Goal: Task Accomplishment & Management: Use online tool/utility

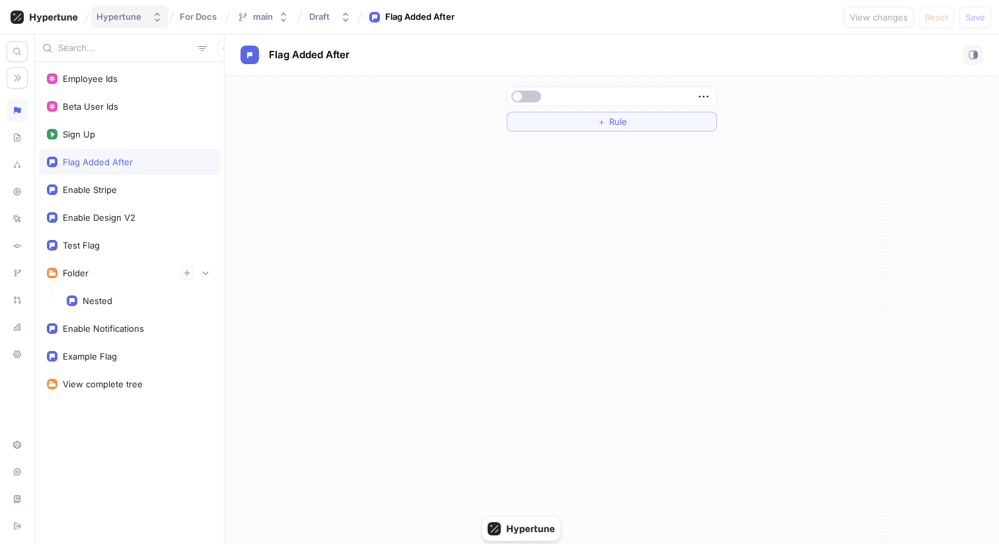
click at [135, 22] on button "Hypertune" at bounding box center [129, 17] width 77 height 22
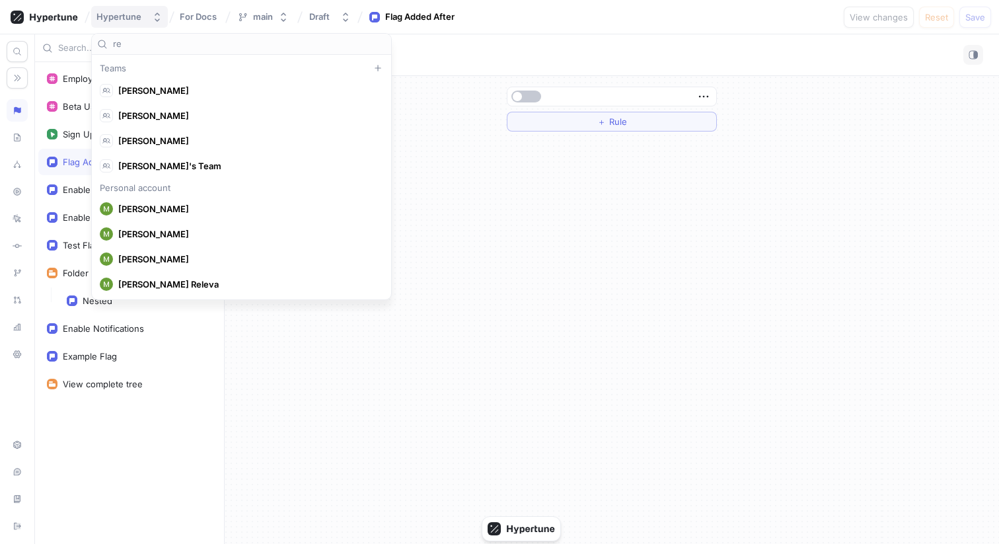
scroll to position [8086, 0]
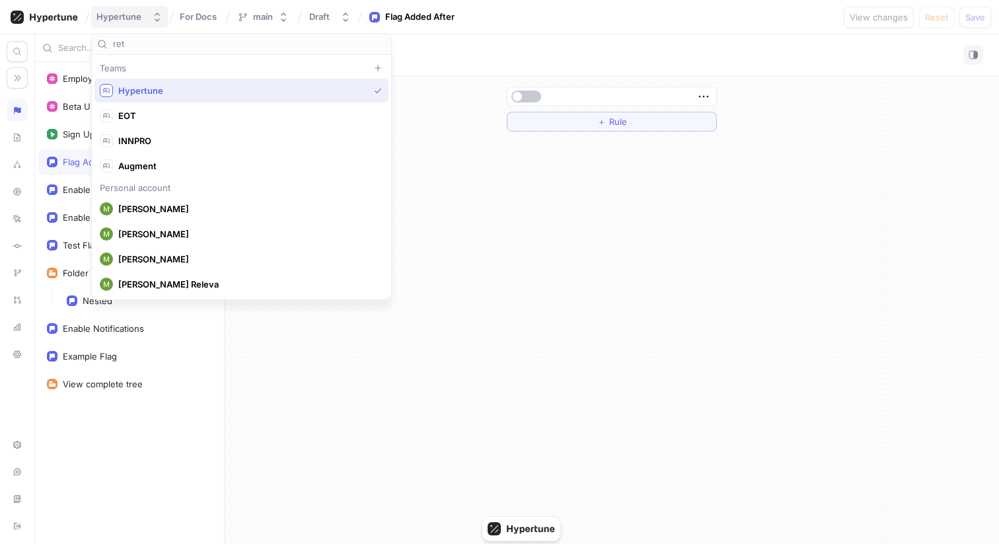
type input "reto"
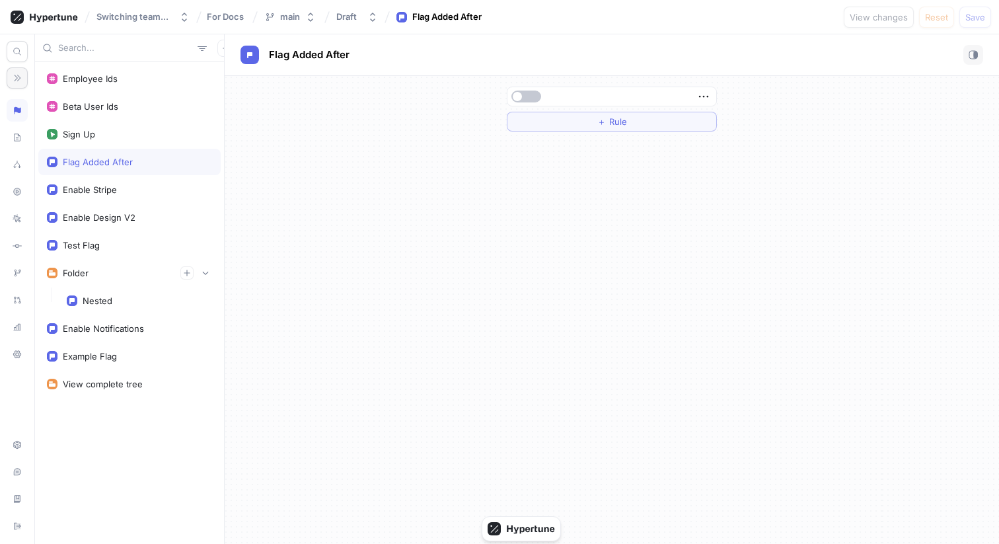
click at [14, 81] on icon "button" at bounding box center [17, 77] width 9 height 9
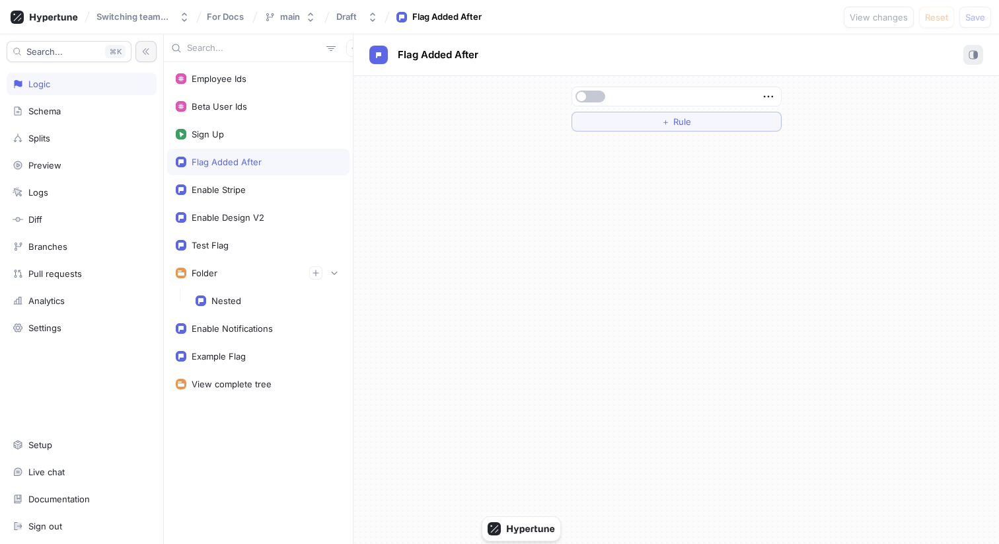
click at [979, 51] on button "button" at bounding box center [974, 55] width 20 height 20
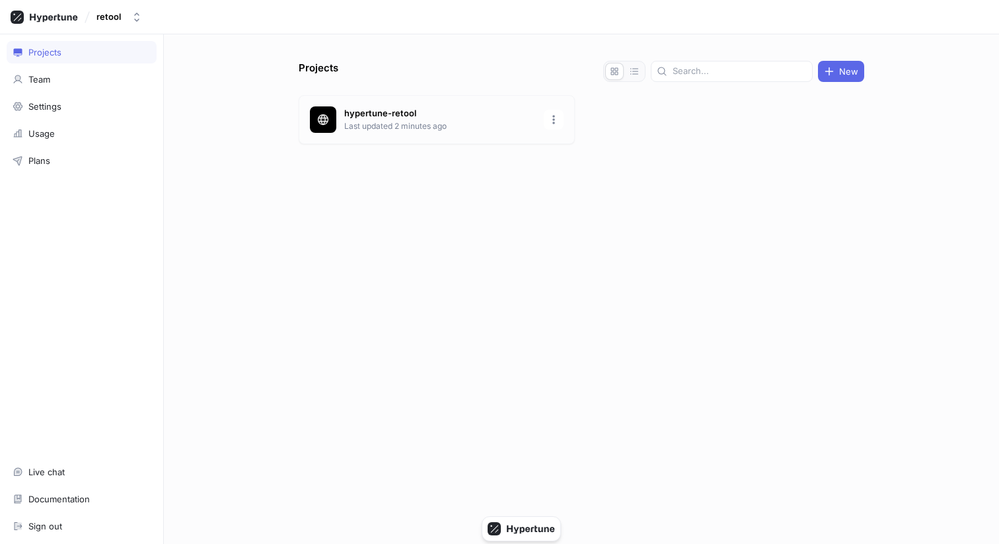
click at [352, 129] on p "Last updated 2 minutes ago" at bounding box center [440, 126] width 192 height 12
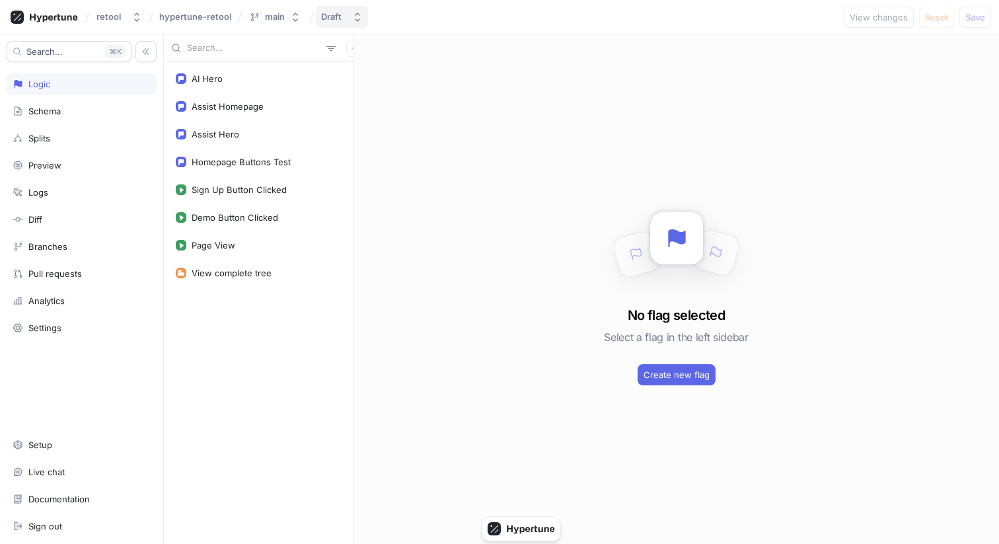
click at [333, 16] on div "Draft" at bounding box center [331, 16] width 20 height 11
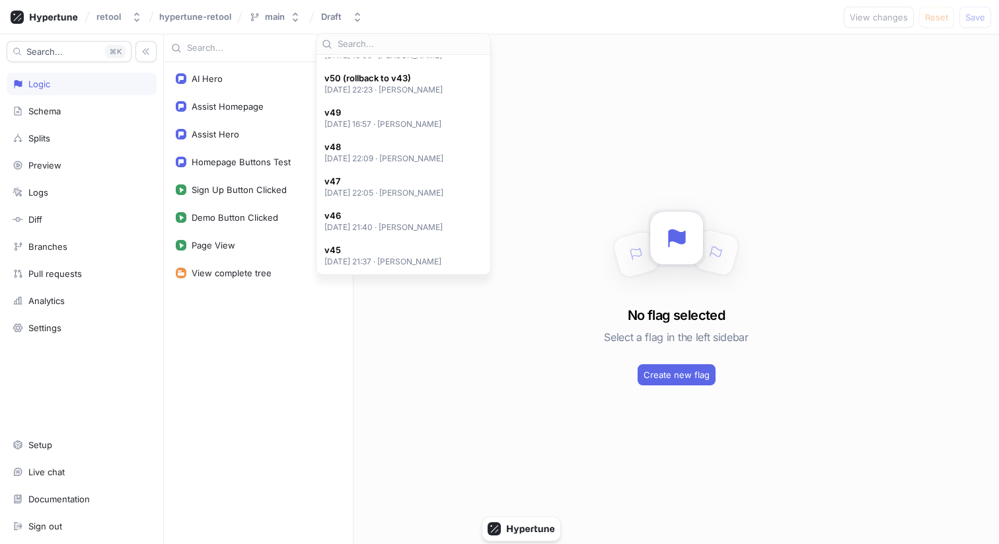
scroll to position [365, 0]
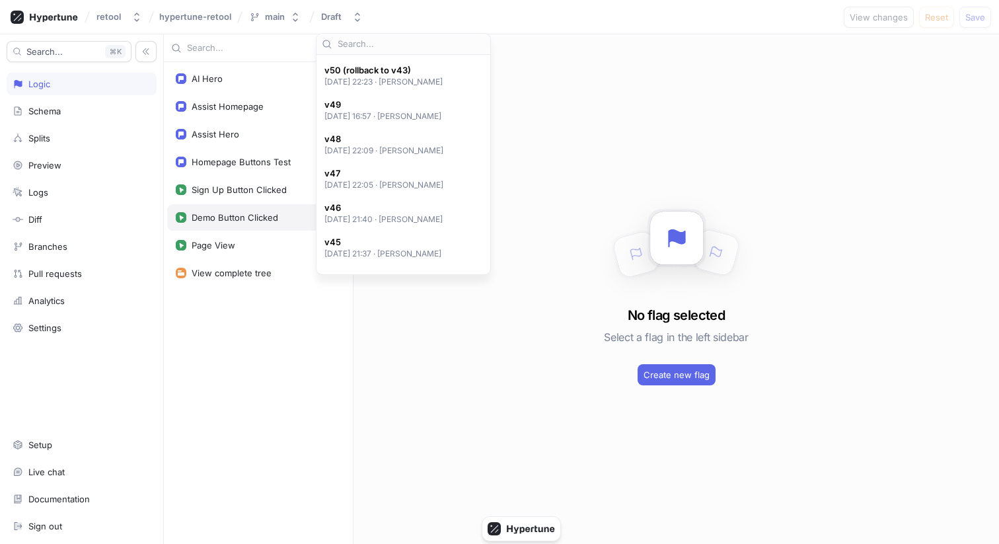
click at [249, 208] on div "Demo Button Clicked" at bounding box center [258, 217] width 182 height 26
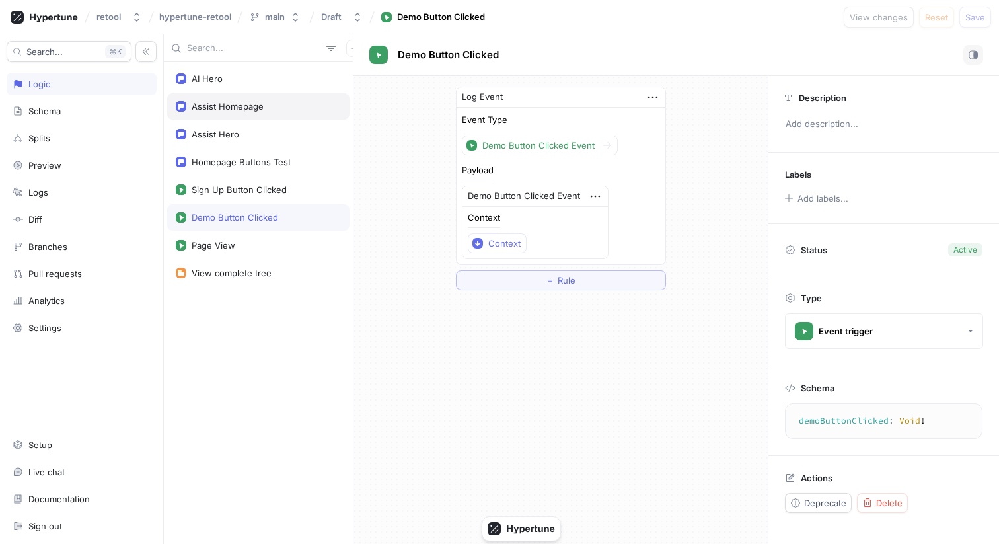
click at [266, 116] on div "Assist Homepage" at bounding box center [258, 106] width 182 height 26
type textarea "assistHomepage: Boolean!"
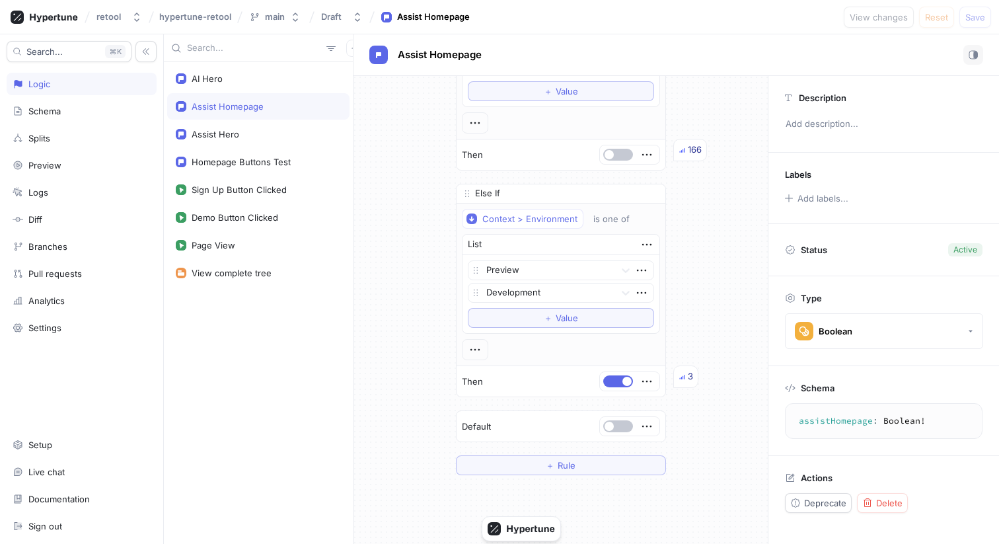
scroll to position [212, 0]
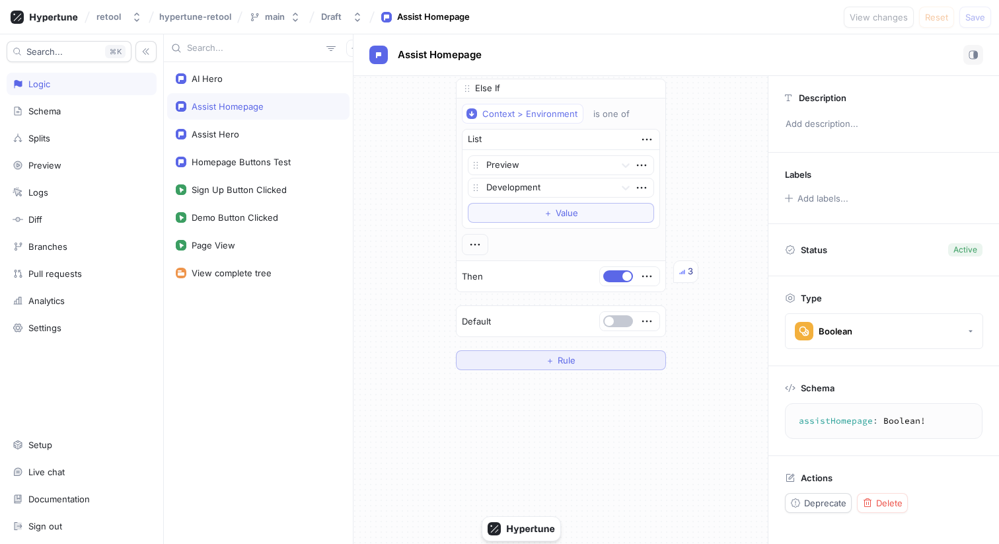
click at [604, 366] on button "＋ Rule" at bounding box center [561, 360] width 210 height 20
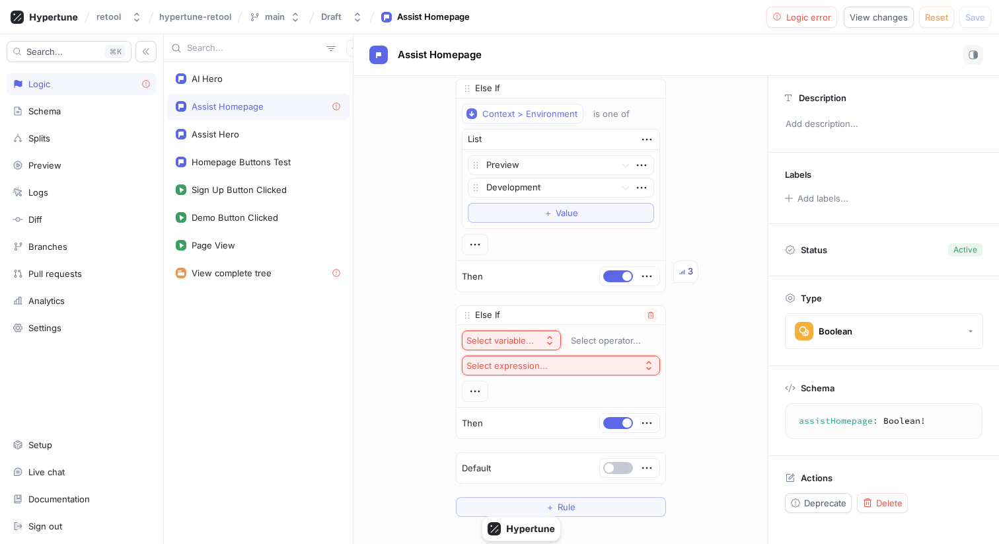
click at [522, 338] on div "Select variable..." at bounding box center [500, 340] width 67 height 11
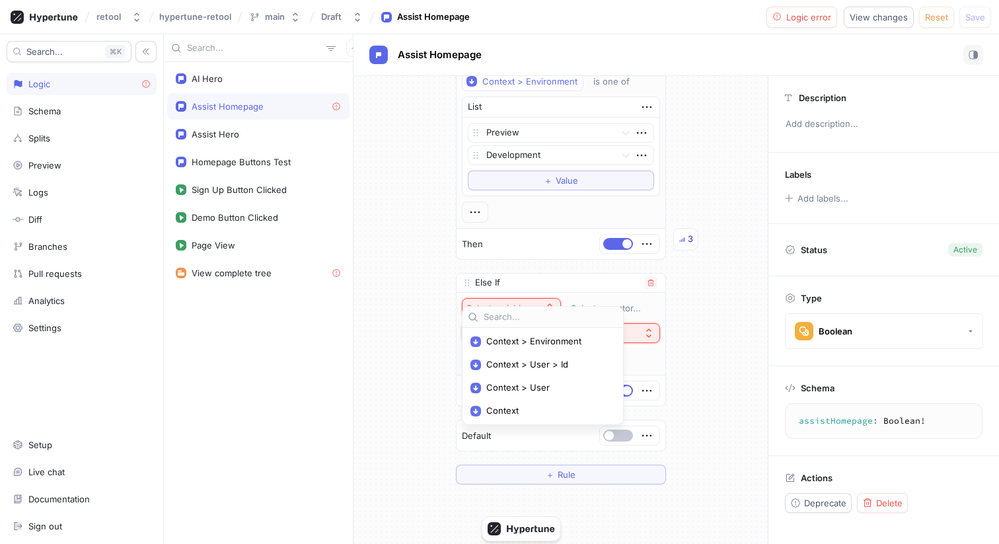
scroll to position [260, 0]
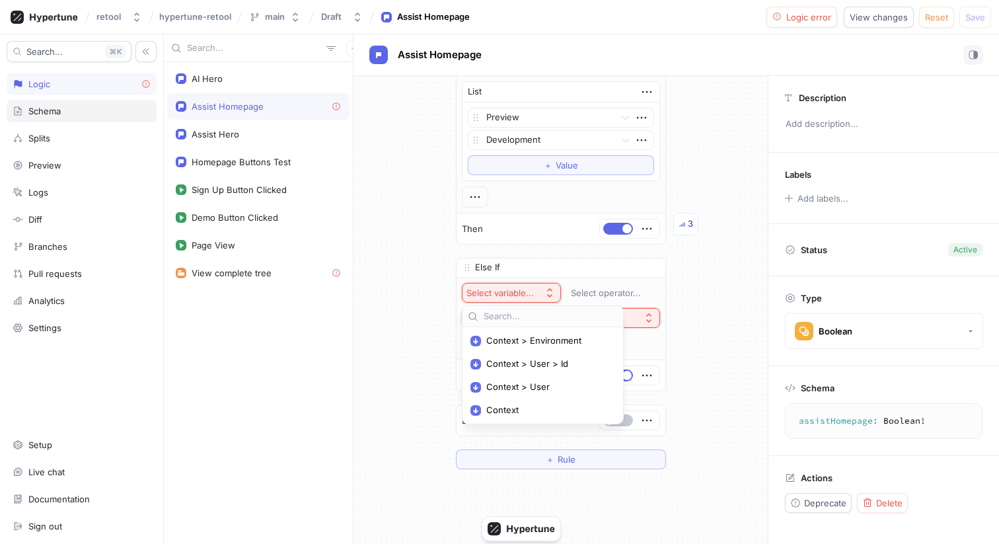
click at [99, 100] on div "Schema" at bounding box center [82, 111] width 150 height 22
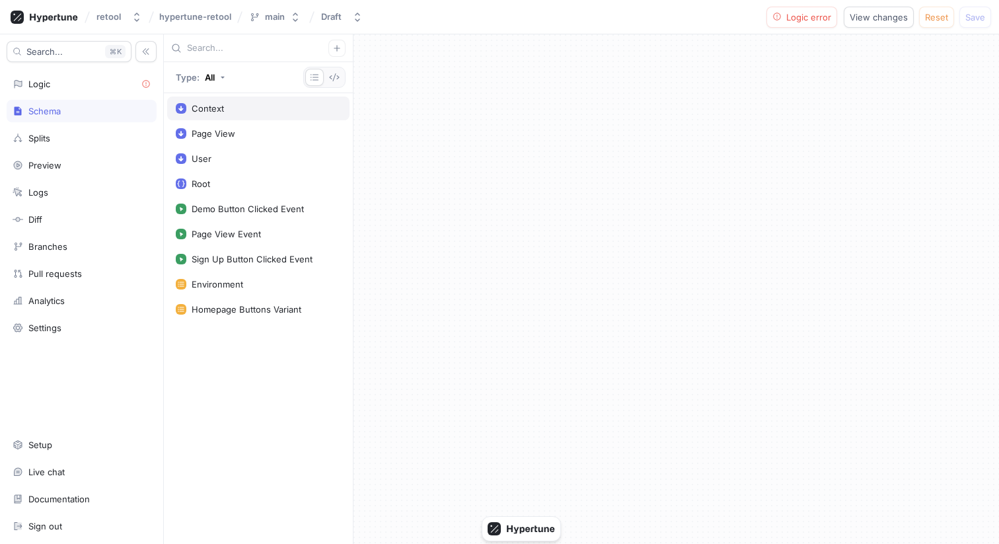
click at [275, 118] on div "Context" at bounding box center [258, 108] width 182 height 24
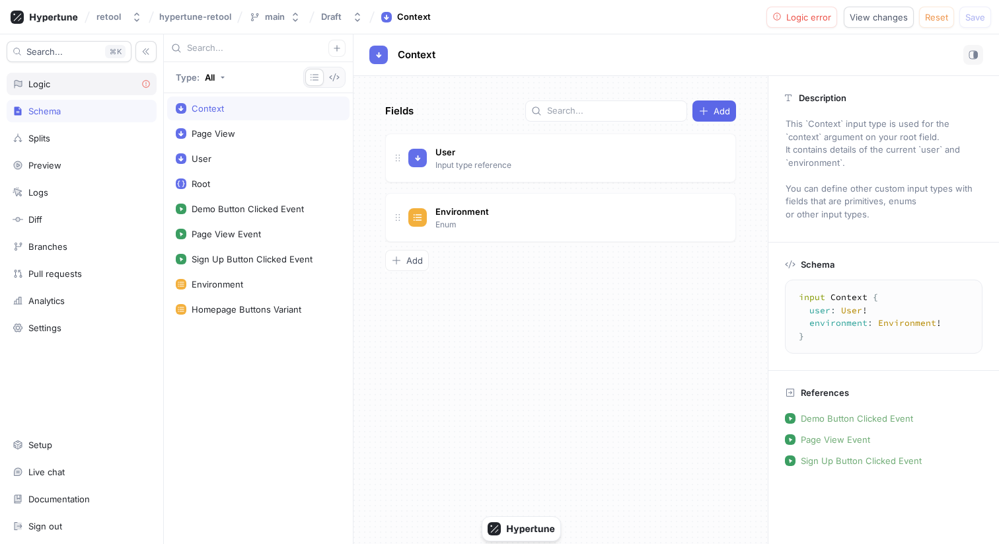
click at [74, 89] on div "Logic" at bounding box center [82, 84] width 138 height 11
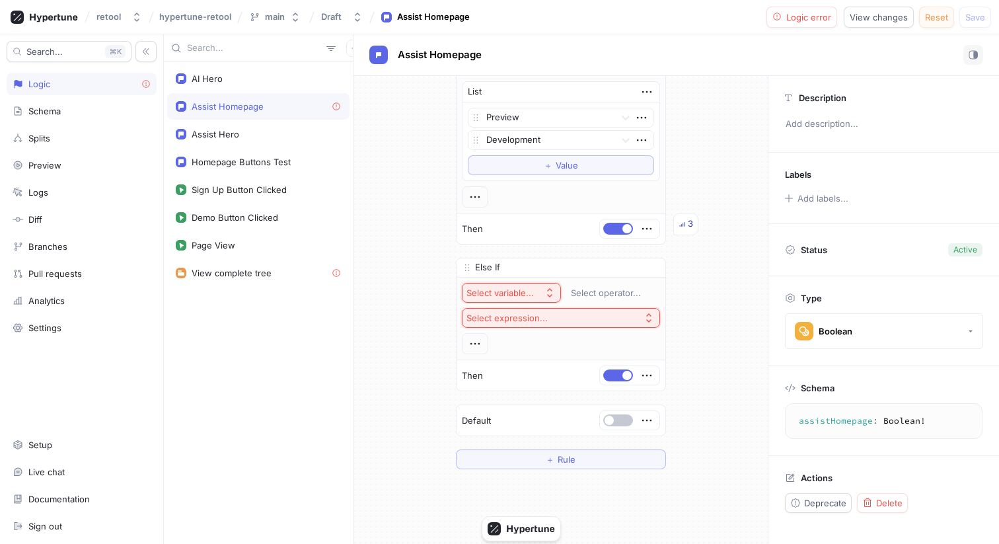
click at [930, 19] on span "Reset" at bounding box center [936, 17] width 23 height 8
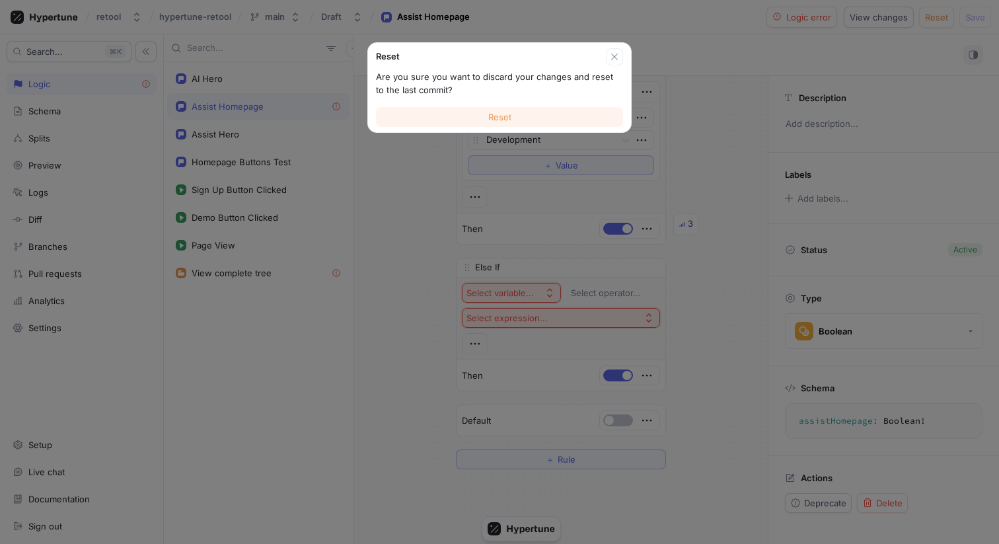
click at [543, 112] on button "Reset" at bounding box center [499, 117] width 247 height 20
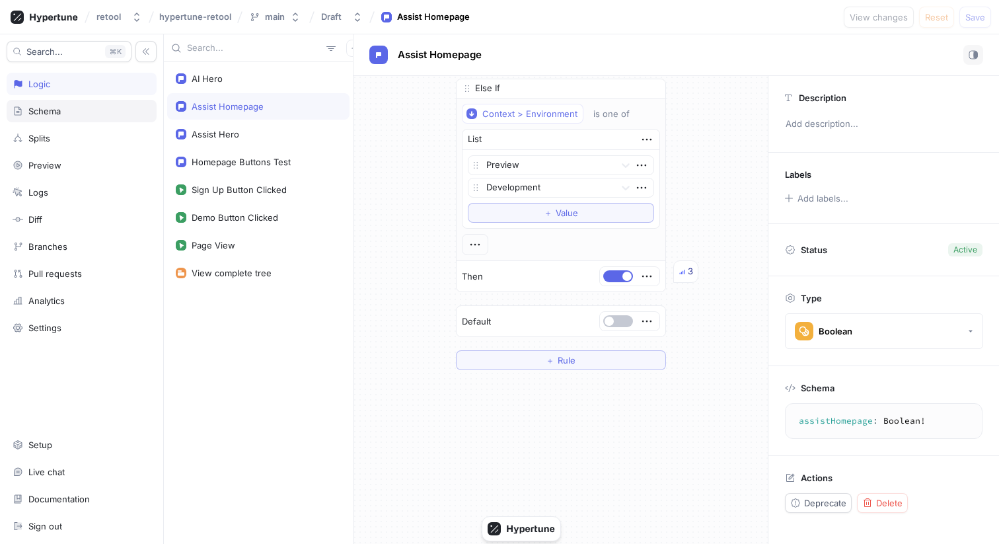
click at [75, 104] on div "Schema" at bounding box center [82, 111] width 150 height 22
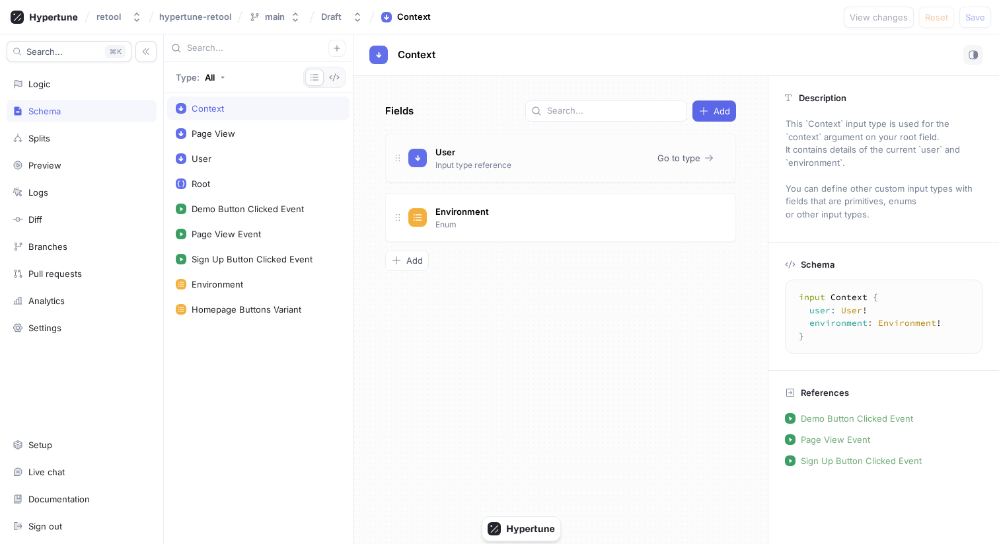
click at [580, 161] on div "User Input type reference" at bounding box center [527, 158] width 239 height 26
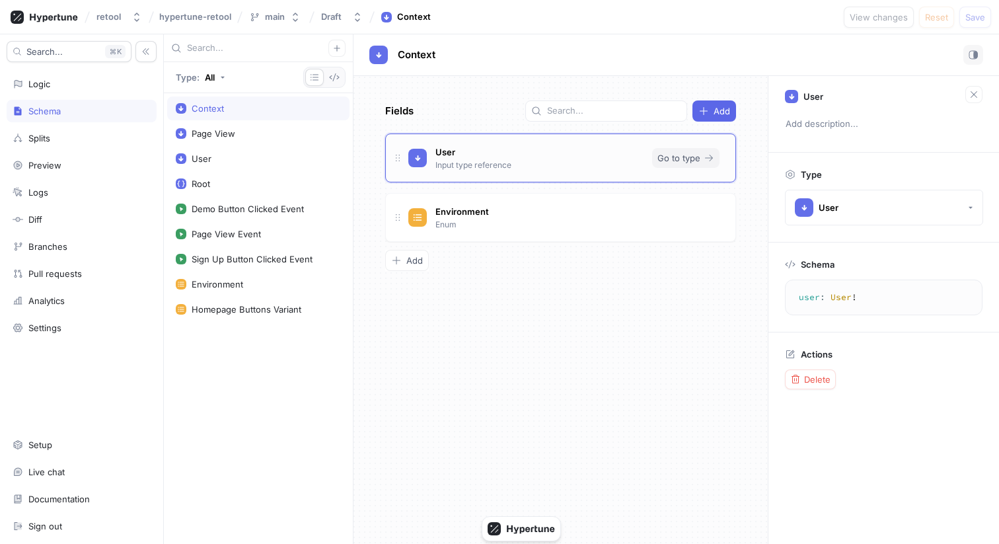
click at [714, 159] on button "Go to type" at bounding box center [685, 158] width 67 height 20
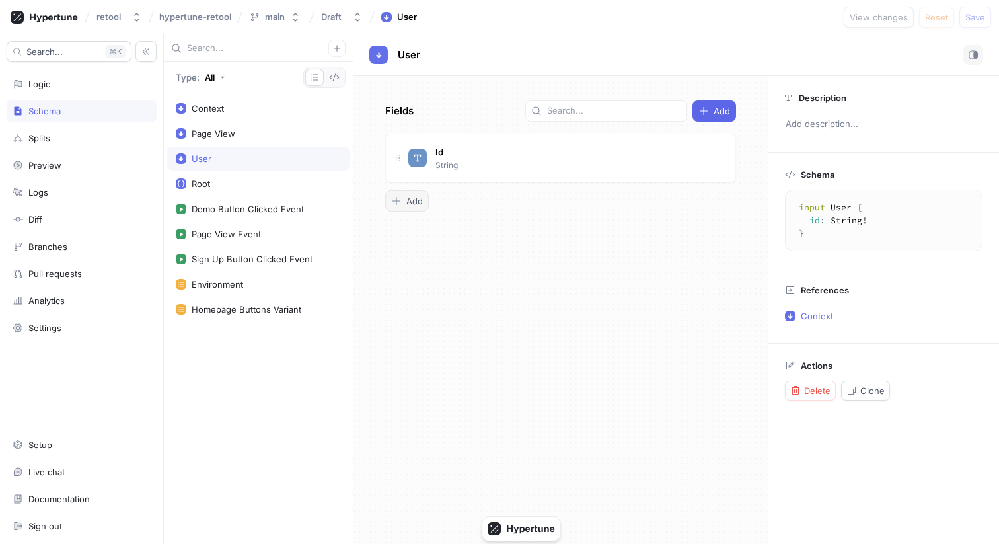
click at [409, 204] on span "Add" at bounding box center [414, 201] width 17 height 8
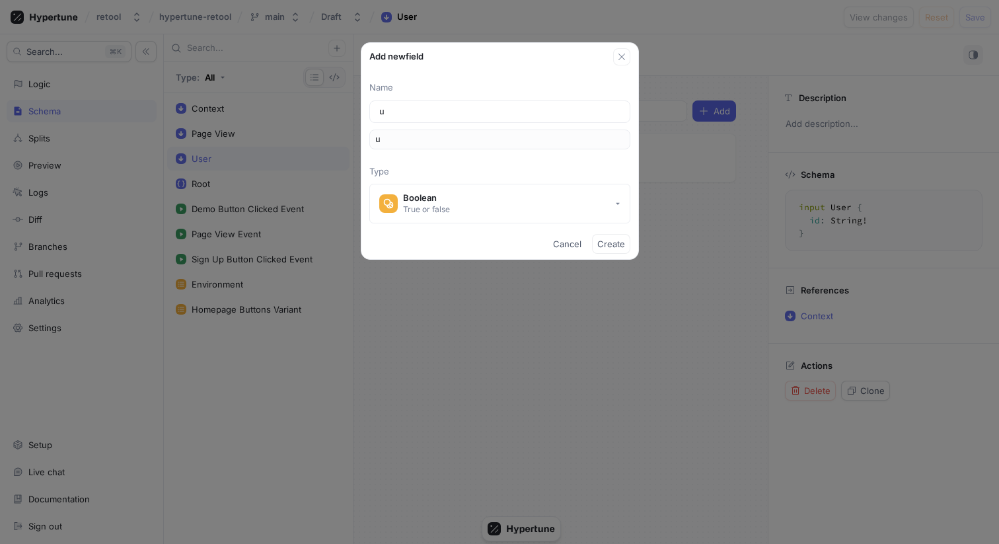
type input "us"
type input "use"
type input "useA"
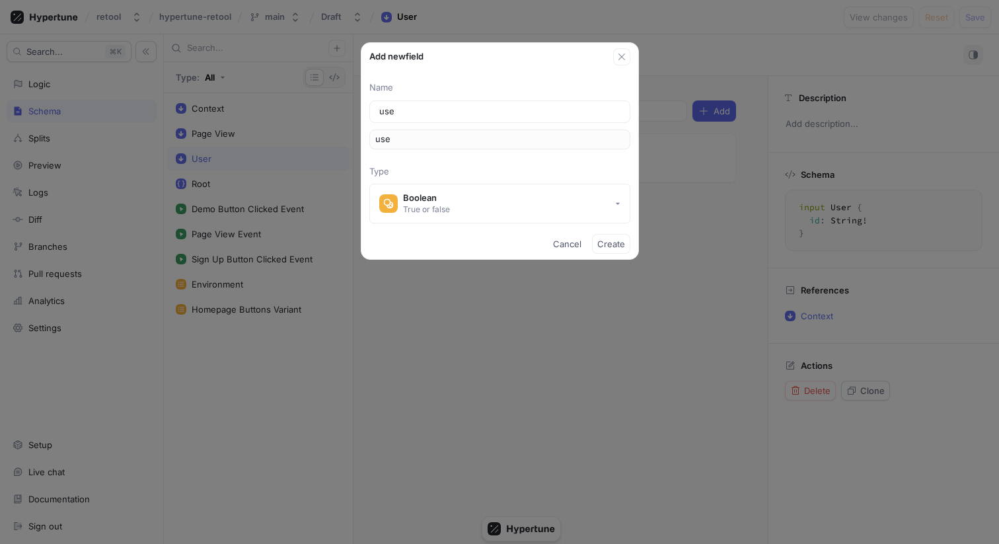
type input "useA"
type input "useAg"
type input "useA"
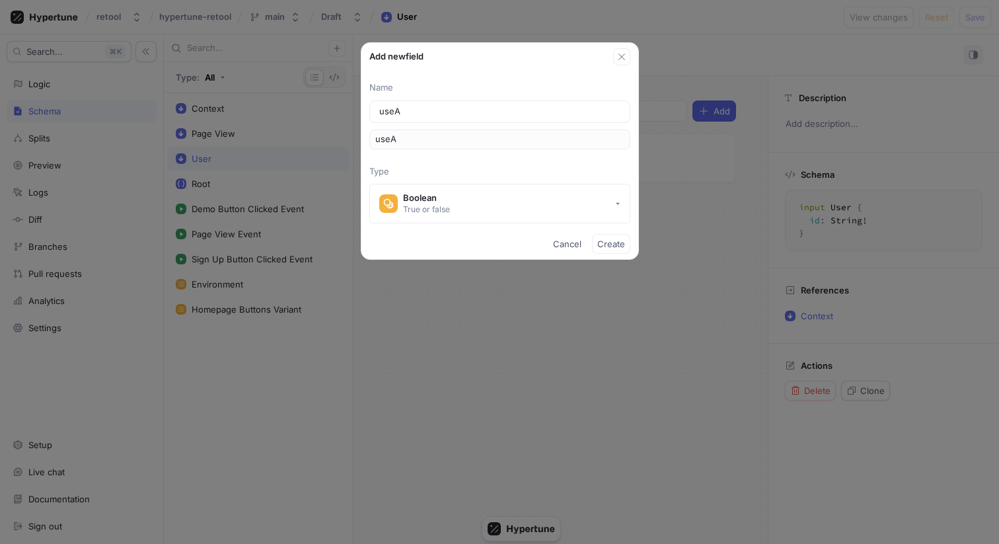
type input "use"
type input "user"
type input "userA"
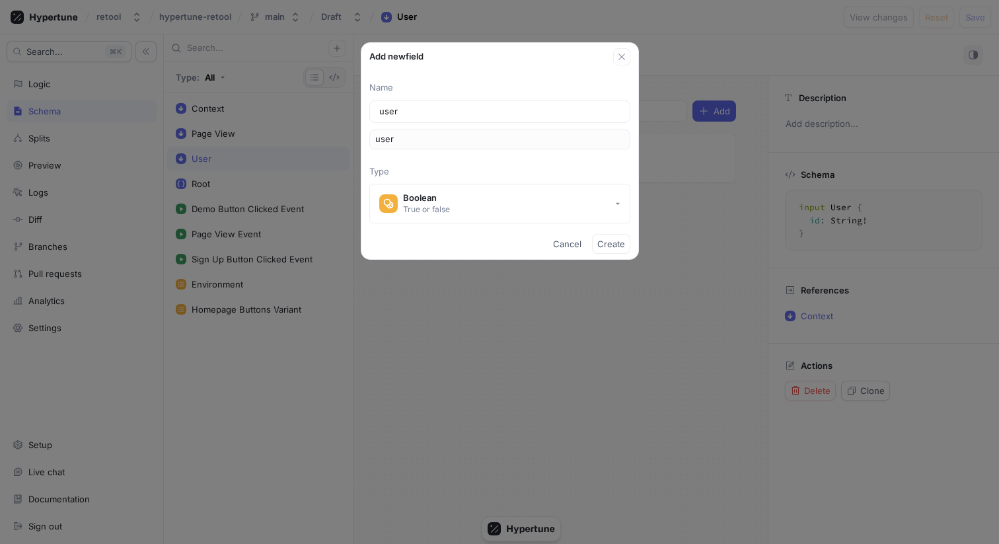
type input "userA"
type input "userAg"
type input "userAge"
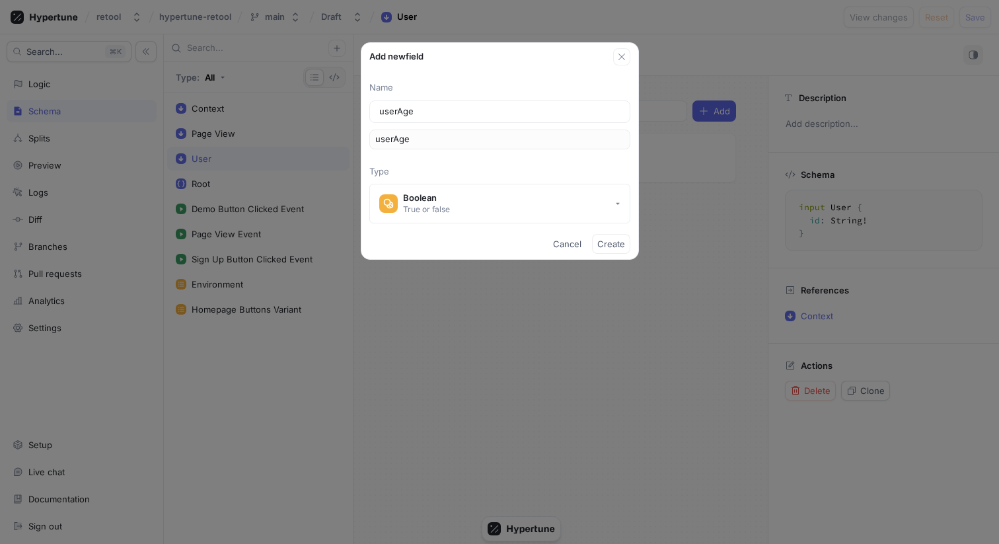
type input "userAgen"
type input "userAgent"
click at [425, 204] on div "True or false" at bounding box center [426, 209] width 47 height 11
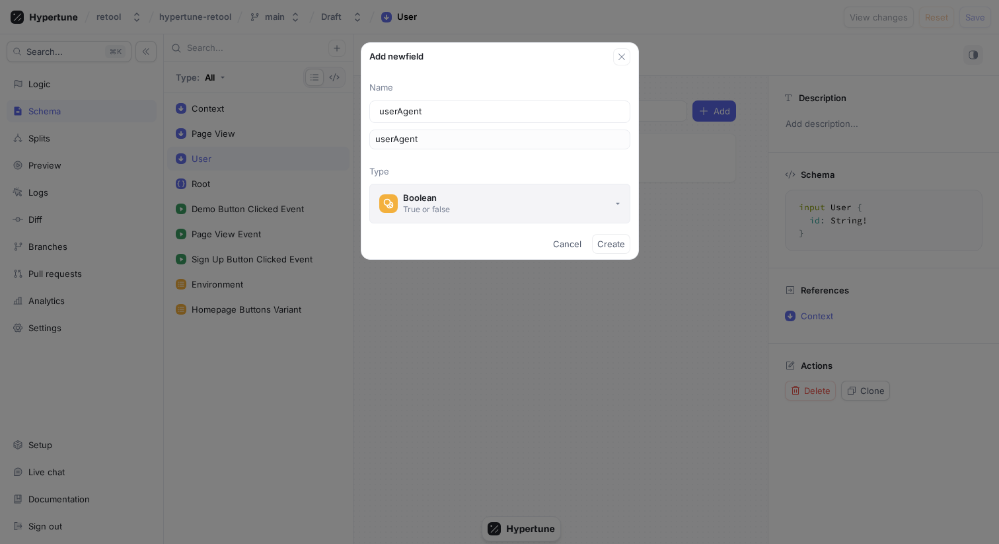
type input "userAgent"
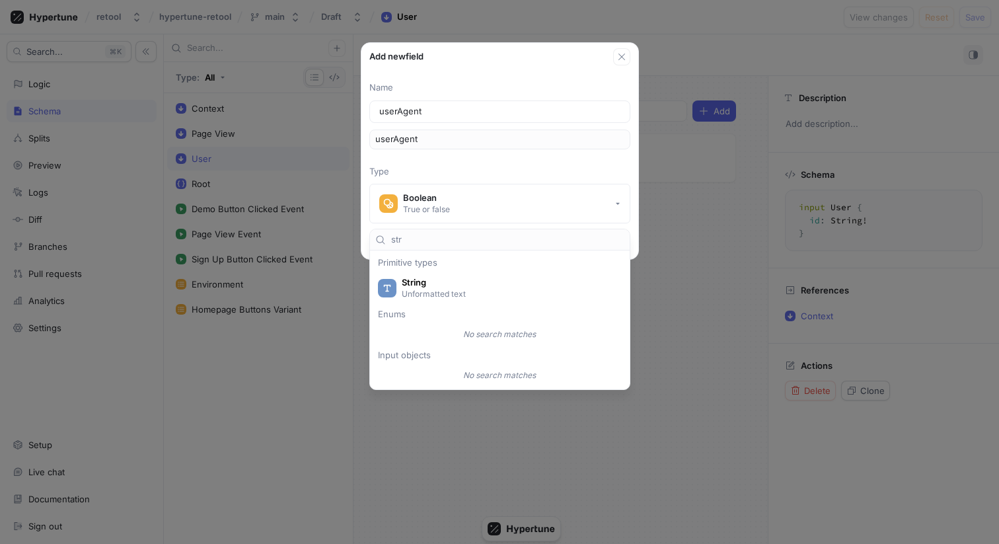
type input "str"
click at [459, 270] on div "Primitive types String Unformatted text Enums No search matches Input objects N…" at bounding box center [500, 319] width 254 height 133
click at [461, 278] on span "String" at bounding box center [508, 282] width 213 height 11
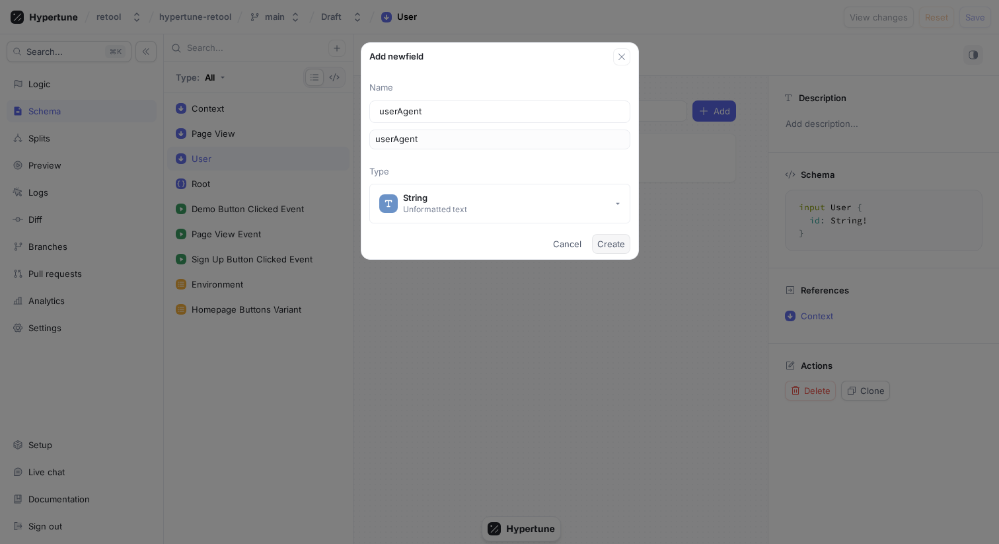
click at [611, 253] on button "Create" at bounding box center [611, 244] width 38 height 20
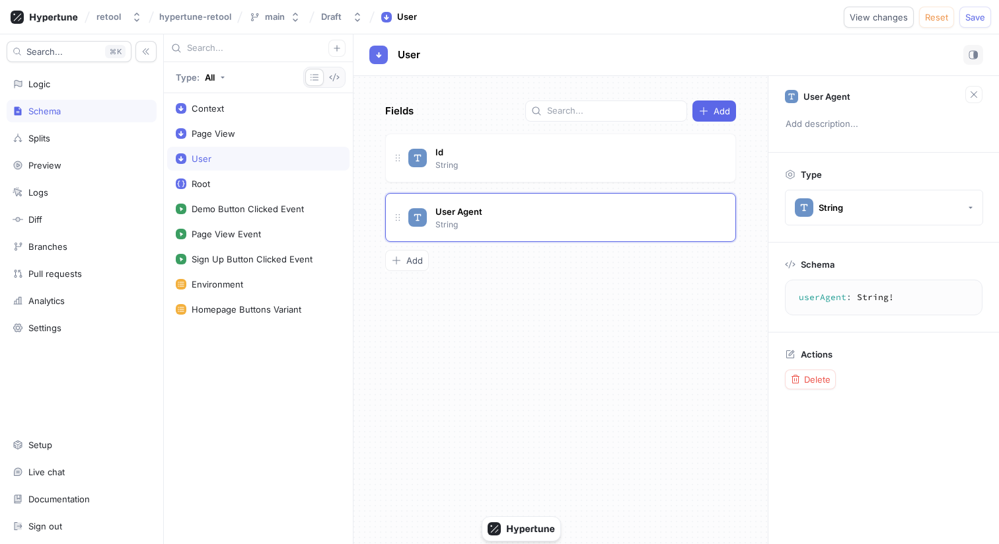
click at [611, 252] on div "Add" at bounding box center [560, 260] width 351 height 21
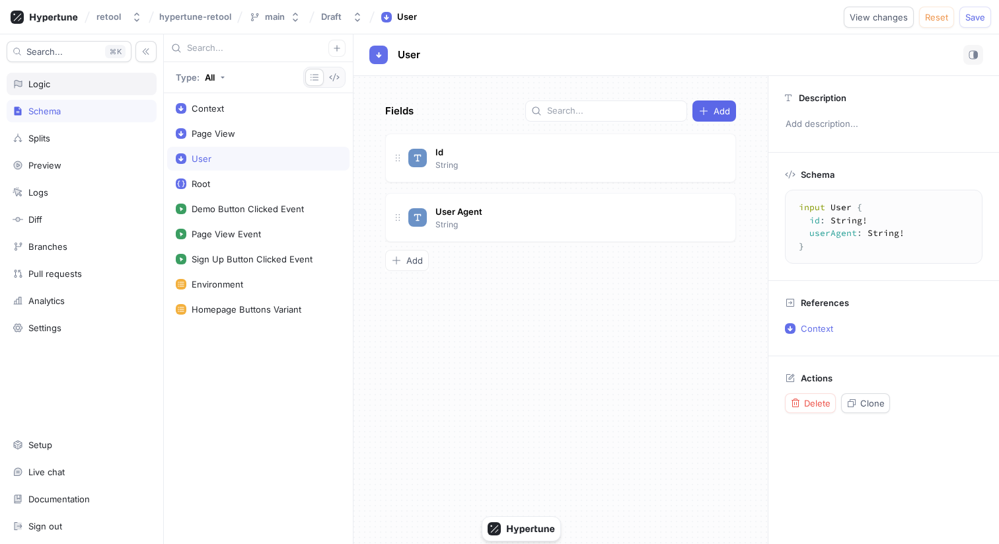
click at [48, 87] on div "Logic" at bounding box center [39, 84] width 22 height 11
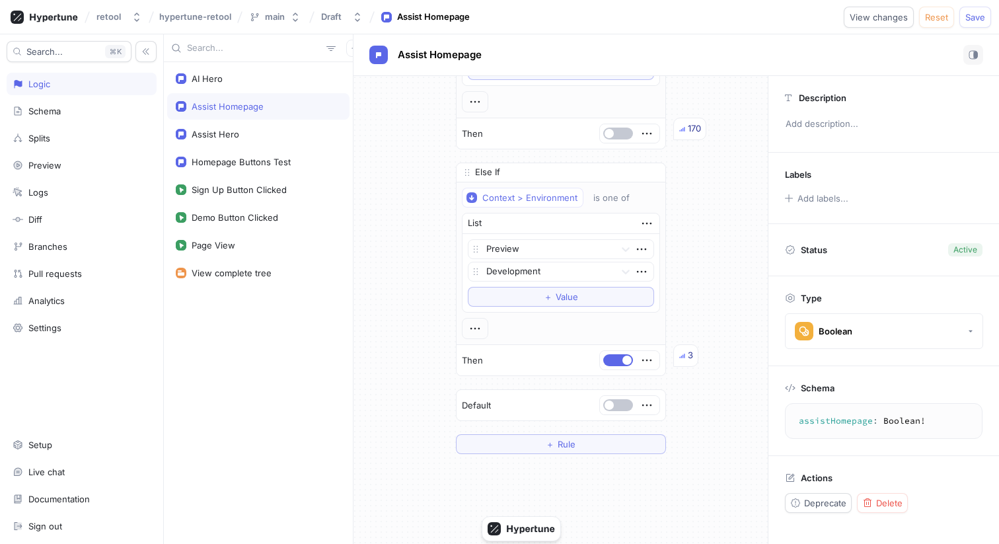
scroll to position [114, 0]
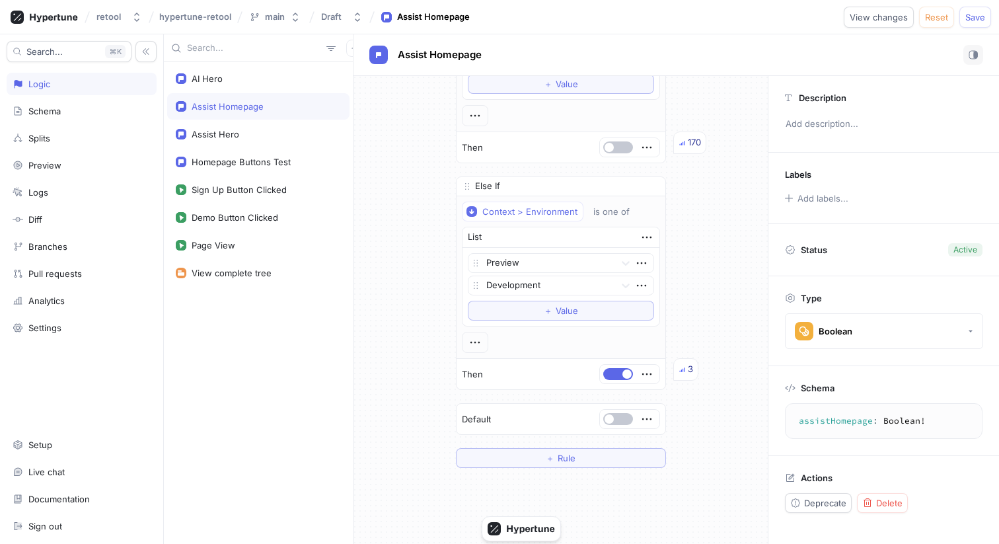
click at [529, 468] on div "If Context > Environment is one of List Production To pick up a draggable item,…" at bounding box center [560, 220] width 231 height 517
click at [533, 464] on button "＋ Rule" at bounding box center [561, 458] width 210 height 20
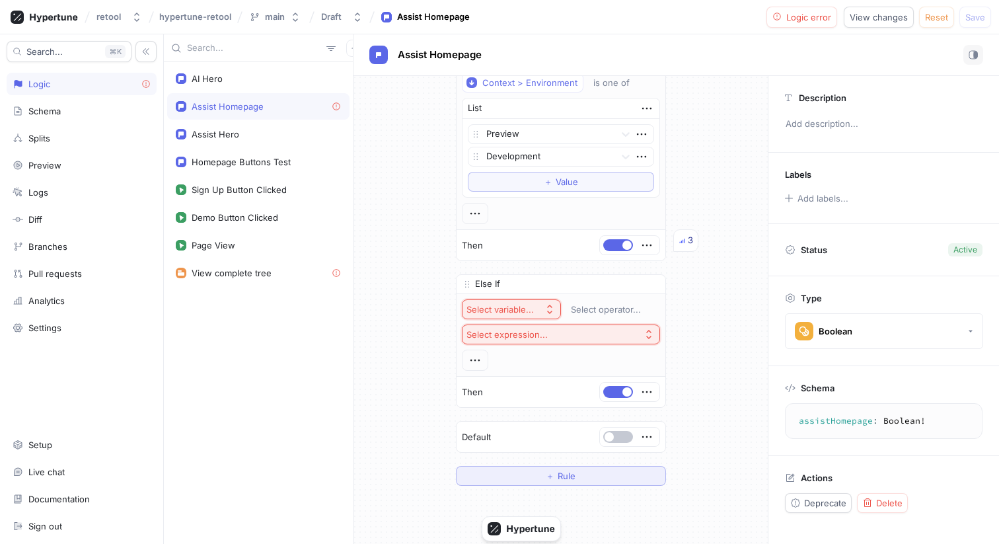
scroll to position [295, 0]
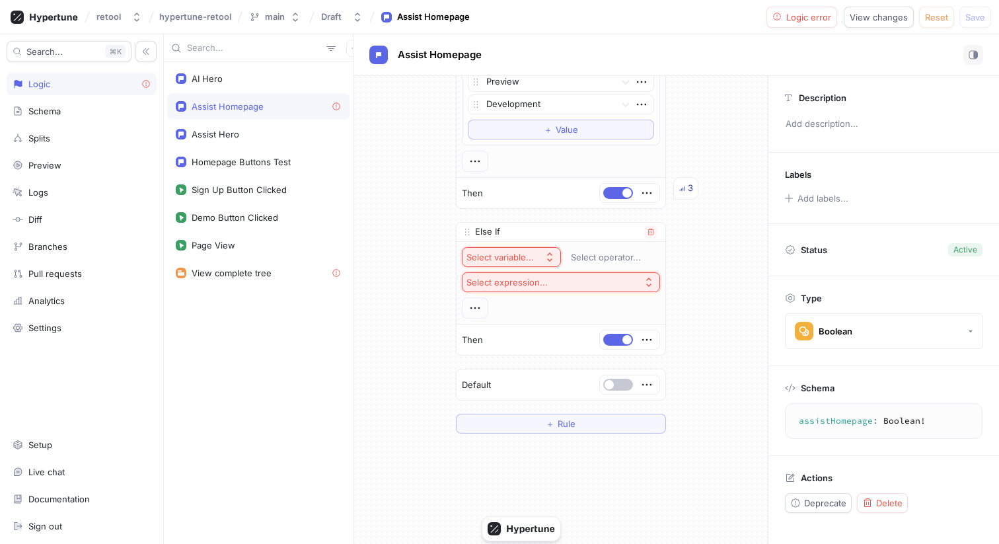
click at [525, 252] on div "Select variable..." at bounding box center [500, 257] width 67 height 11
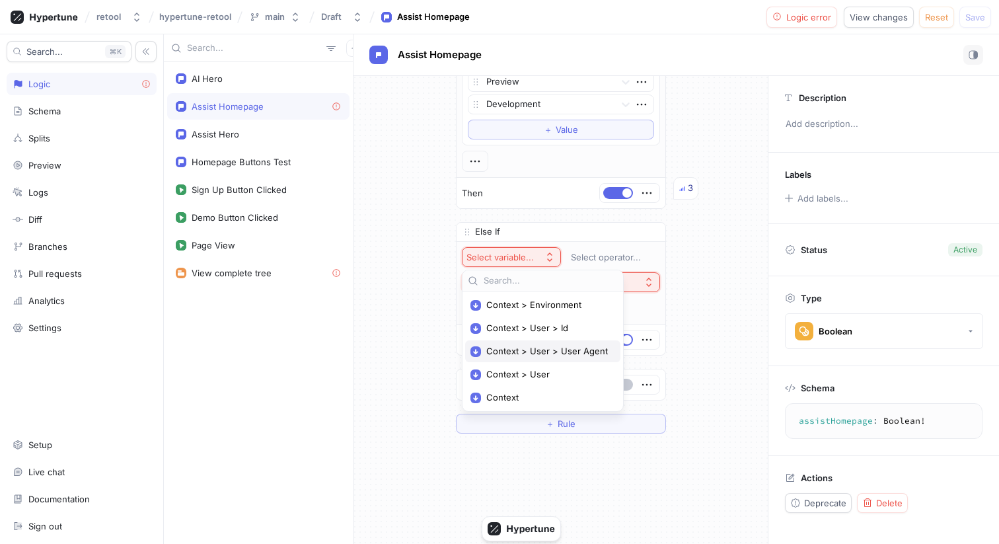
click at [551, 353] on span "Context > User > User Agent" at bounding box center [547, 351] width 122 height 11
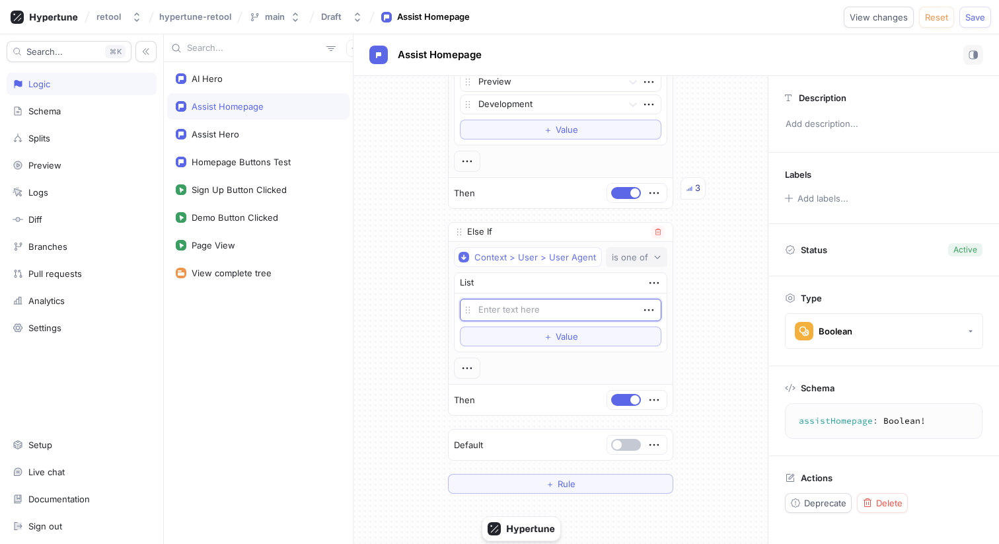
click at [634, 257] on div "is one of" at bounding box center [630, 257] width 36 height 11
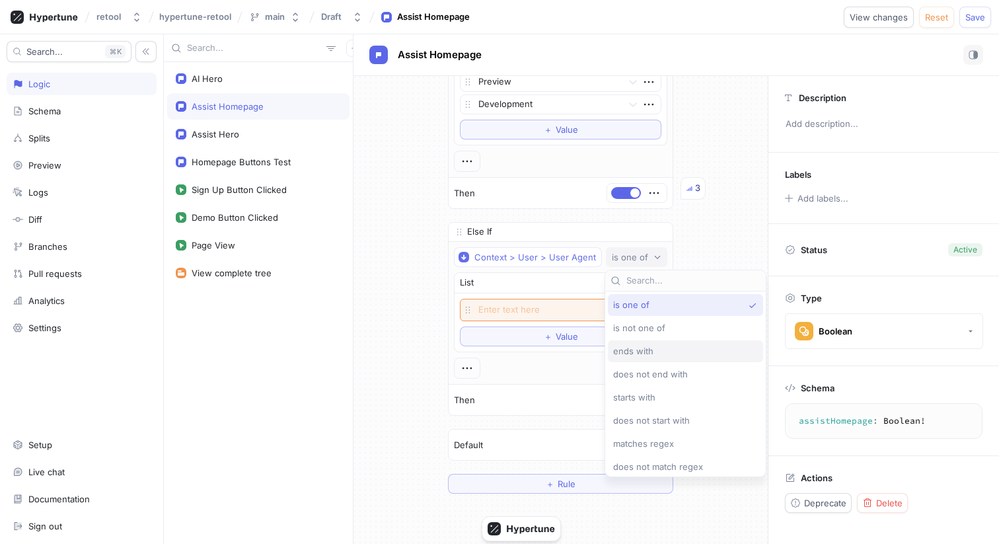
scroll to position [13, 0]
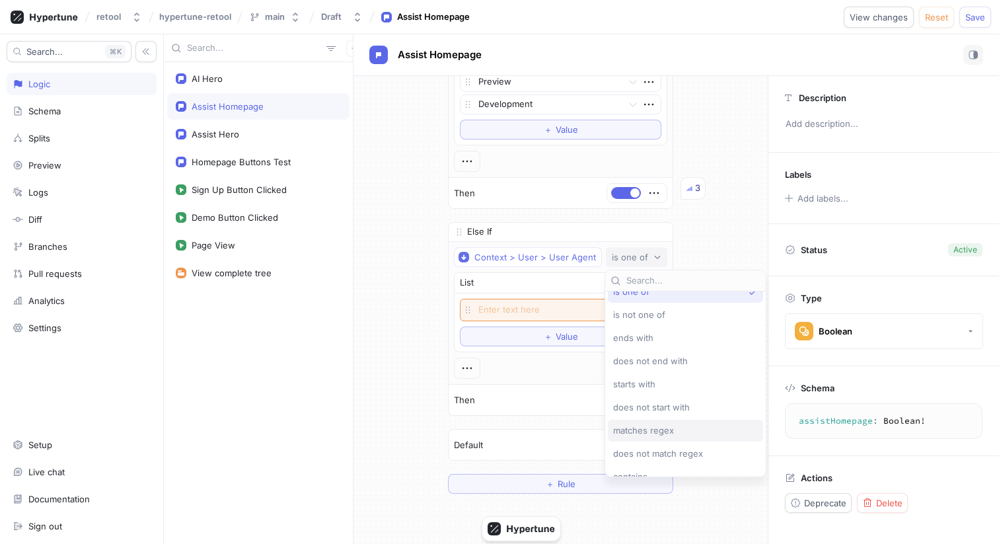
click at [664, 430] on span "matches regex" at bounding box center [643, 430] width 61 height 11
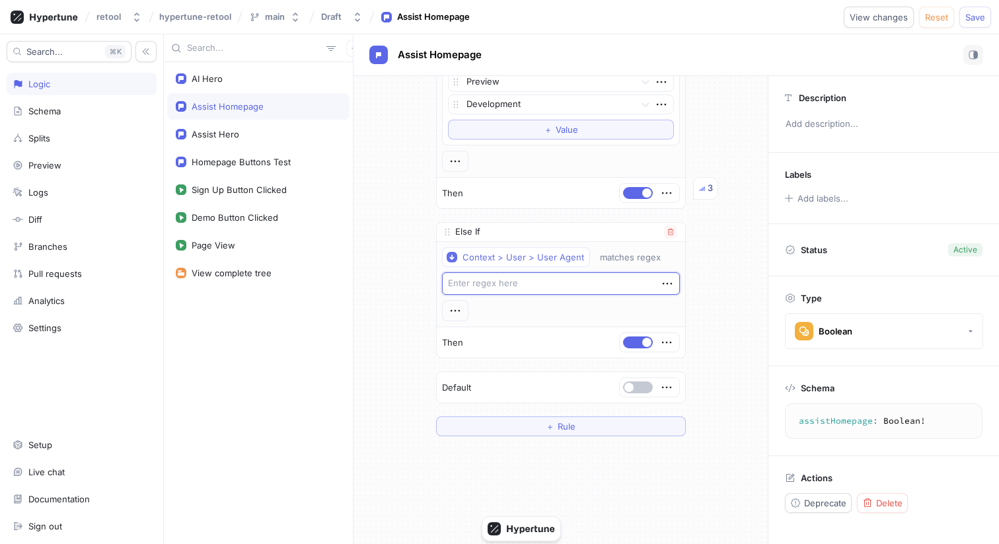
scroll to position [321, 0]
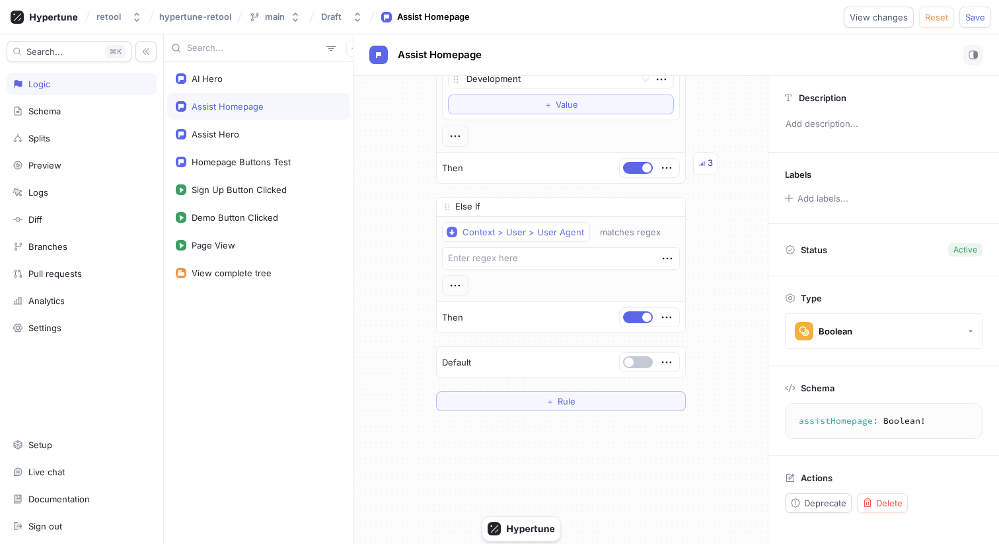
click at [425, 202] on div "If Context > Environment is one of List Production To pick up a draggable item,…" at bounding box center [561, 88] width 414 height 666
click at [513, 250] on textarea at bounding box center [561, 258] width 238 height 22
paste textarea "(?i)\b(bot|crawler|spider|crawl|slurp|fetch|search|archiver|indexer|scraper|htt…"
type textarea "x"
type textarea "(?i)\b(bot|crawler|spider|crawl|slurp|fetch|search|archiver|indexer|scraper|htt…"
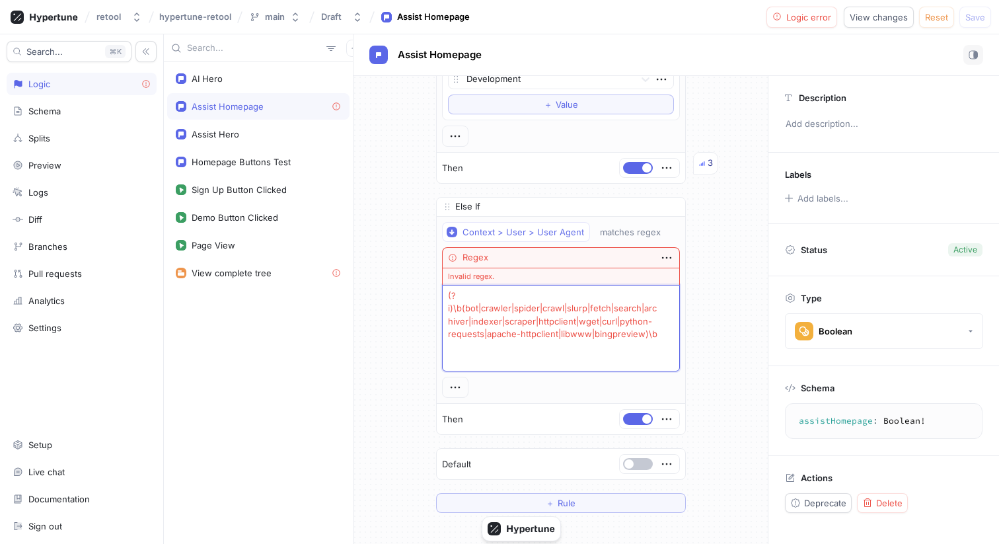
type textarea "x"
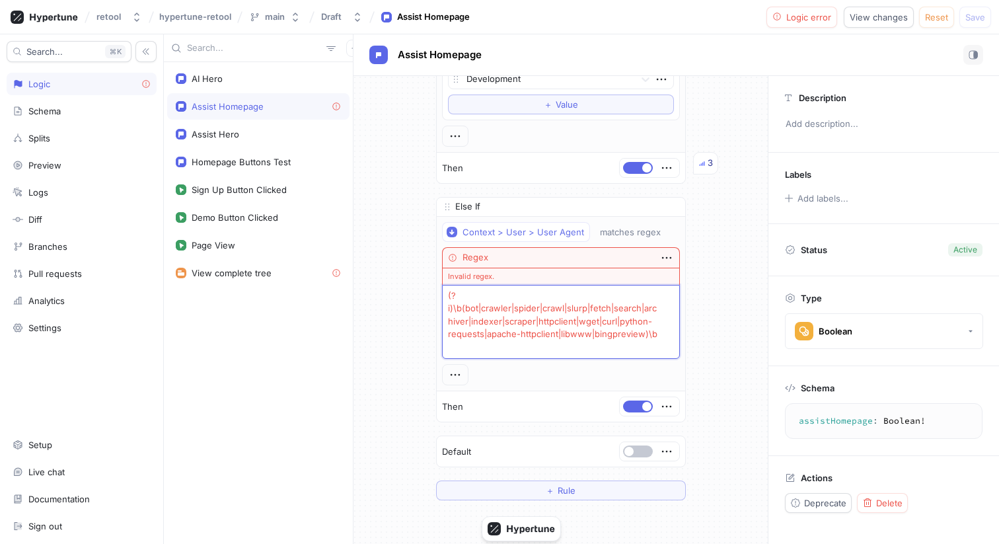
type textarea "(?i)\b(bot|crawler|spider|crawl|slurp|fetch|search|archiver|indexer|scraper|htt…"
click at [553, 328] on textarea "(?i)\b(bot|crawler|spider|crawl|slurp|fetch|search|archiver|indexer|scraper|htt…" at bounding box center [561, 322] width 238 height 74
click at [664, 342] on textarea "(?i)\b(bot|crawler|spider|crawl|slurp|fetch|search|archiver|indexer|scraper|htt…" at bounding box center [561, 322] width 238 height 74
click at [509, 312] on textarea "(?i)\b(bot|crawler|spider|crawl|slurp|fetch|search|archiver|indexer|scraper|htt…" at bounding box center [561, 322] width 238 height 74
paste textarea "/(?i)\b(bot|crawler|spider|crawl|slurp|fetch|search|archiver|indexer|scraper|ht…"
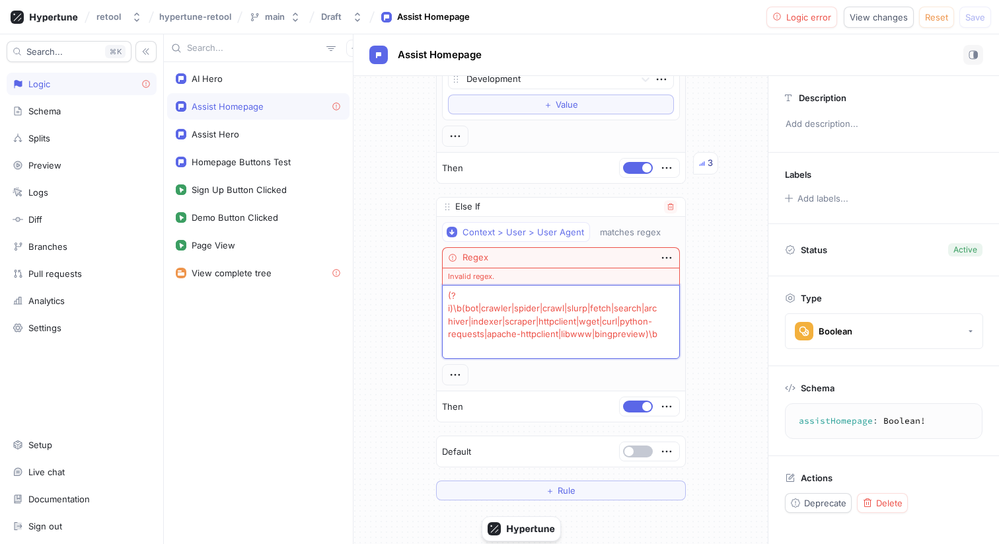
type textarea "x"
type textarea "/(?i)\b(bot|crawler|spider|crawl|slurp|fetch|search|archiver|indexer|scraper|ht…"
click at [480, 301] on textarea "/(?i)\b(bot|crawler|spider|crawl|slurp|fetch|search|archiver|indexer|scraper|ht…" at bounding box center [561, 322] width 238 height 74
click at [561, 348] on textarea "/(?i)\b(bot|crawler|spider|crawl|slurp|fetch|search|archiver|indexer|scraper|ht…" at bounding box center [561, 322] width 238 height 74
click at [616, 351] on textarea "/(?i)\b(bot|crawler|spider|crawl|slurp|fetch|search|archiver|indexer|scraper|ht…" at bounding box center [561, 322] width 238 height 74
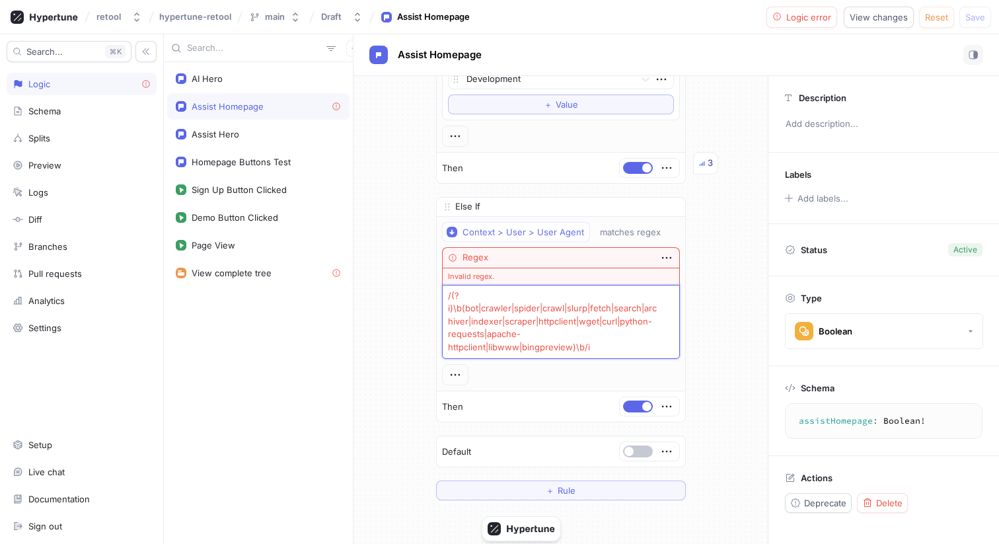
type textarea "x"
type textarea "/(?i)\b(bot|crawler|spider|crawl|slurp|fetch|search|archiver|indexer|scraper|ht…"
paste textarea "\\b(bot|crawler|spider|crawl|slurp|fetch|search|archiver|indexer|scraper|httpcl…"
type textarea "x"
type textarea "\\b(bot|crawler|spider|crawl|slurp|fetch|search|archiver|indexer|scraper|httpcl…"
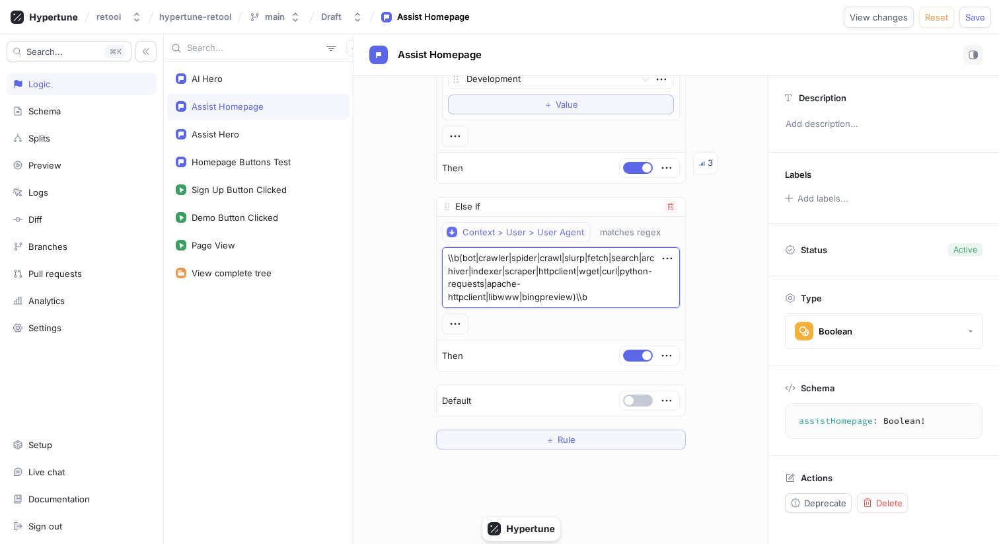
click at [602, 295] on textarea "\\b(bot|crawler|spider|crawl|slurp|fetch|search|archiver|indexer|scraper|httpcl…" at bounding box center [561, 277] width 238 height 61
type textarea "x"
type textarea "\\b(bot|crawler|spider|crawl|slurp|fetch|search|archiver|indexer|scraper|httpcl…"
click at [681, 284] on div "Context > User > User Agent matches regex \\b(bot|crawler|spider|crawl|slurp|fe…" at bounding box center [561, 278] width 248 height 123
type textarea "x"
